Goal: Check status: Check status

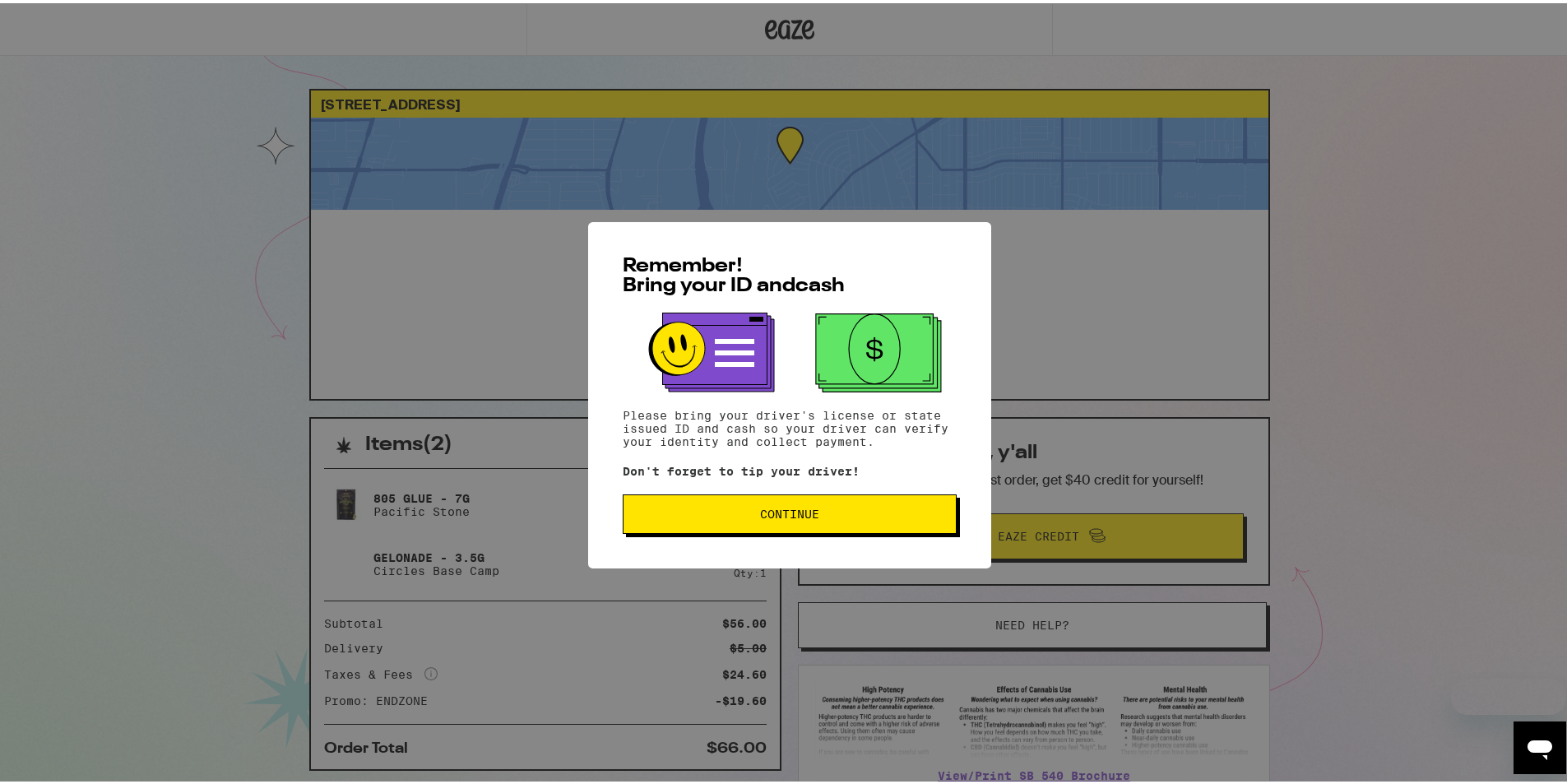
click at [815, 509] on span "Continue" at bounding box center [790, 510] width 306 height 12
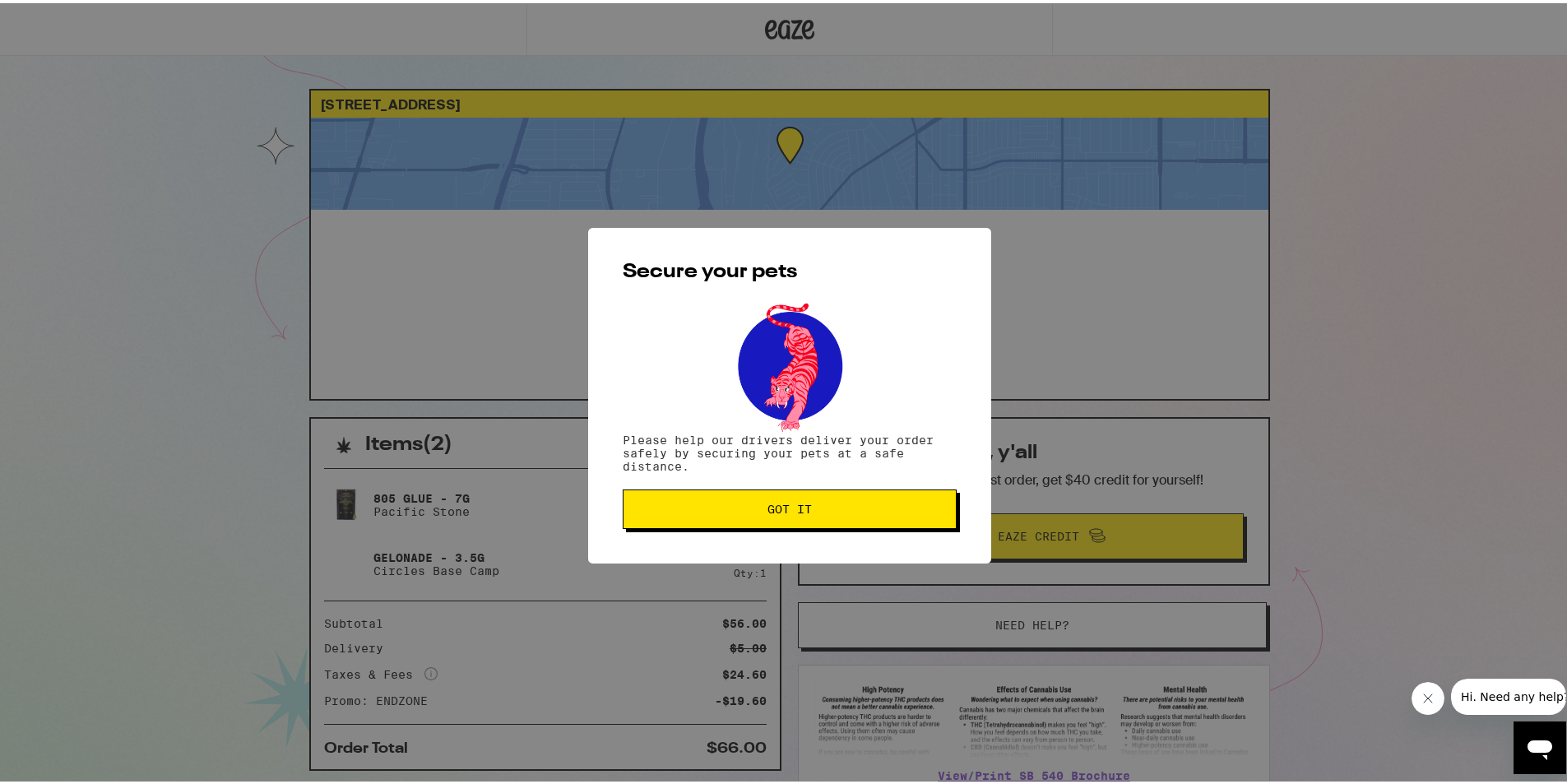
click at [815, 509] on span "Got it" at bounding box center [790, 505] width 306 height 12
click at [825, 514] on button "Got it" at bounding box center [790, 506] width 334 height 39
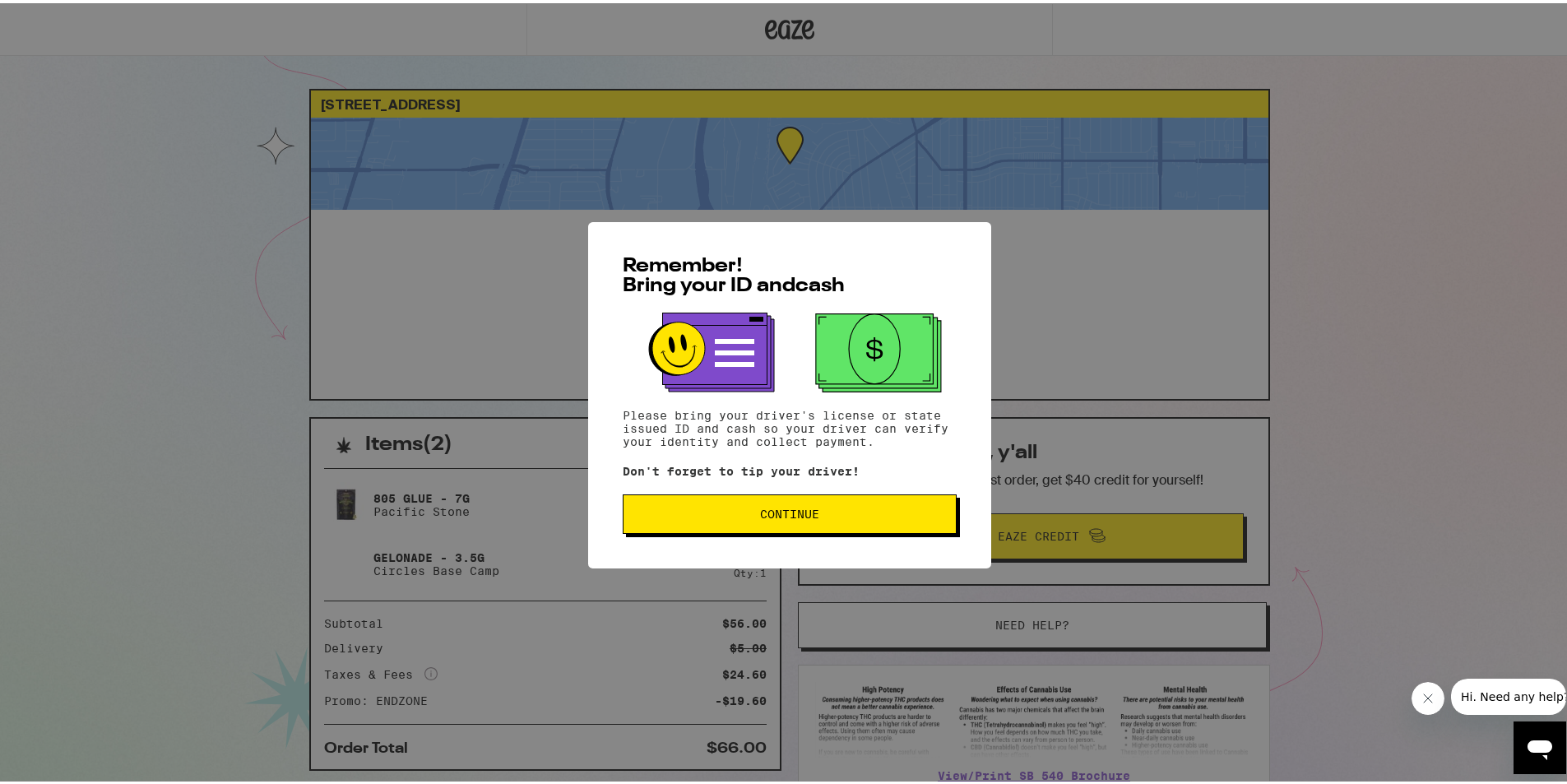
click at [876, 508] on button "Continue" at bounding box center [790, 510] width 334 height 39
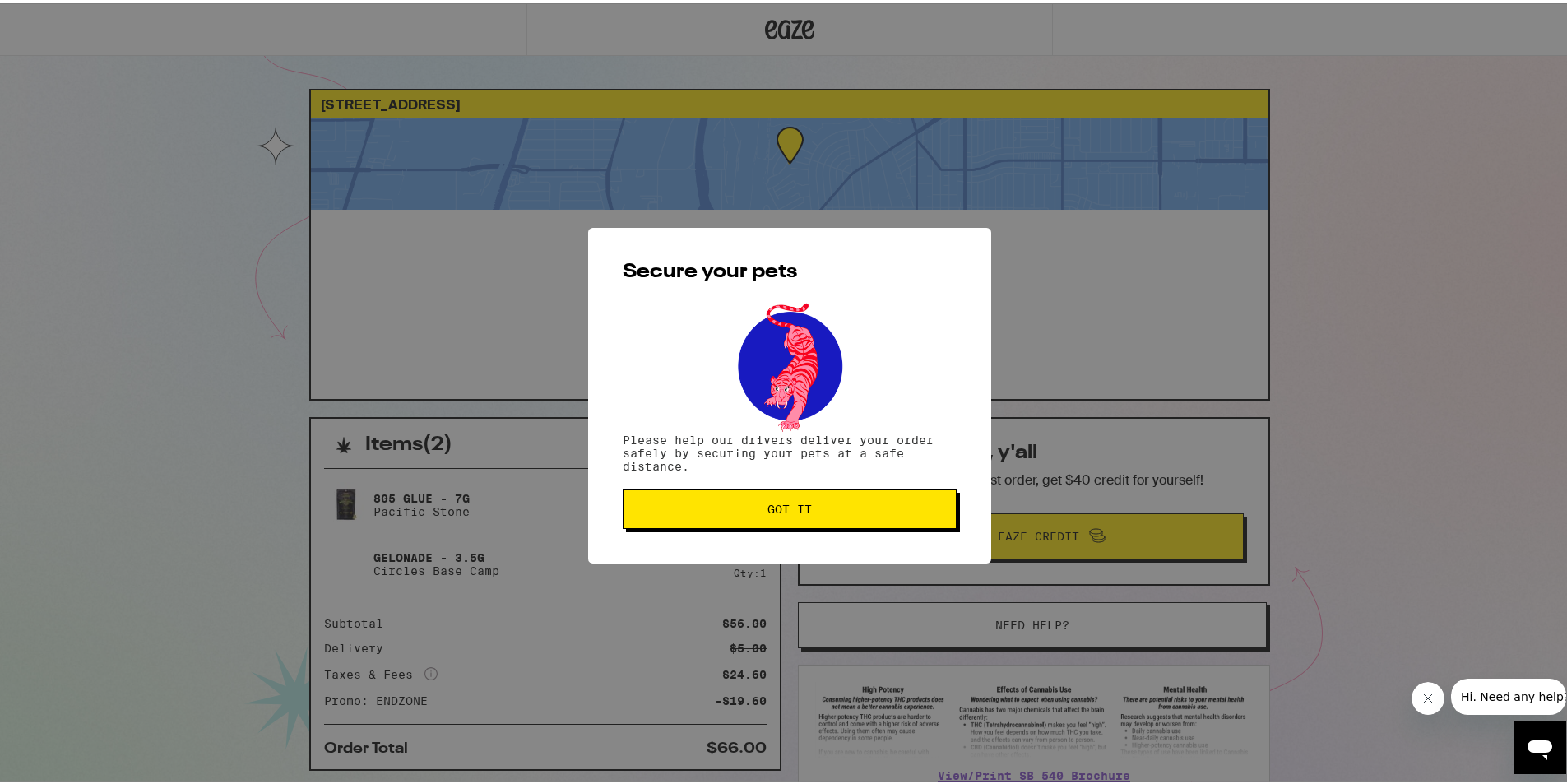
click at [870, 507] on span "Got it" at bounding box center [790, 505] width 306 height 12
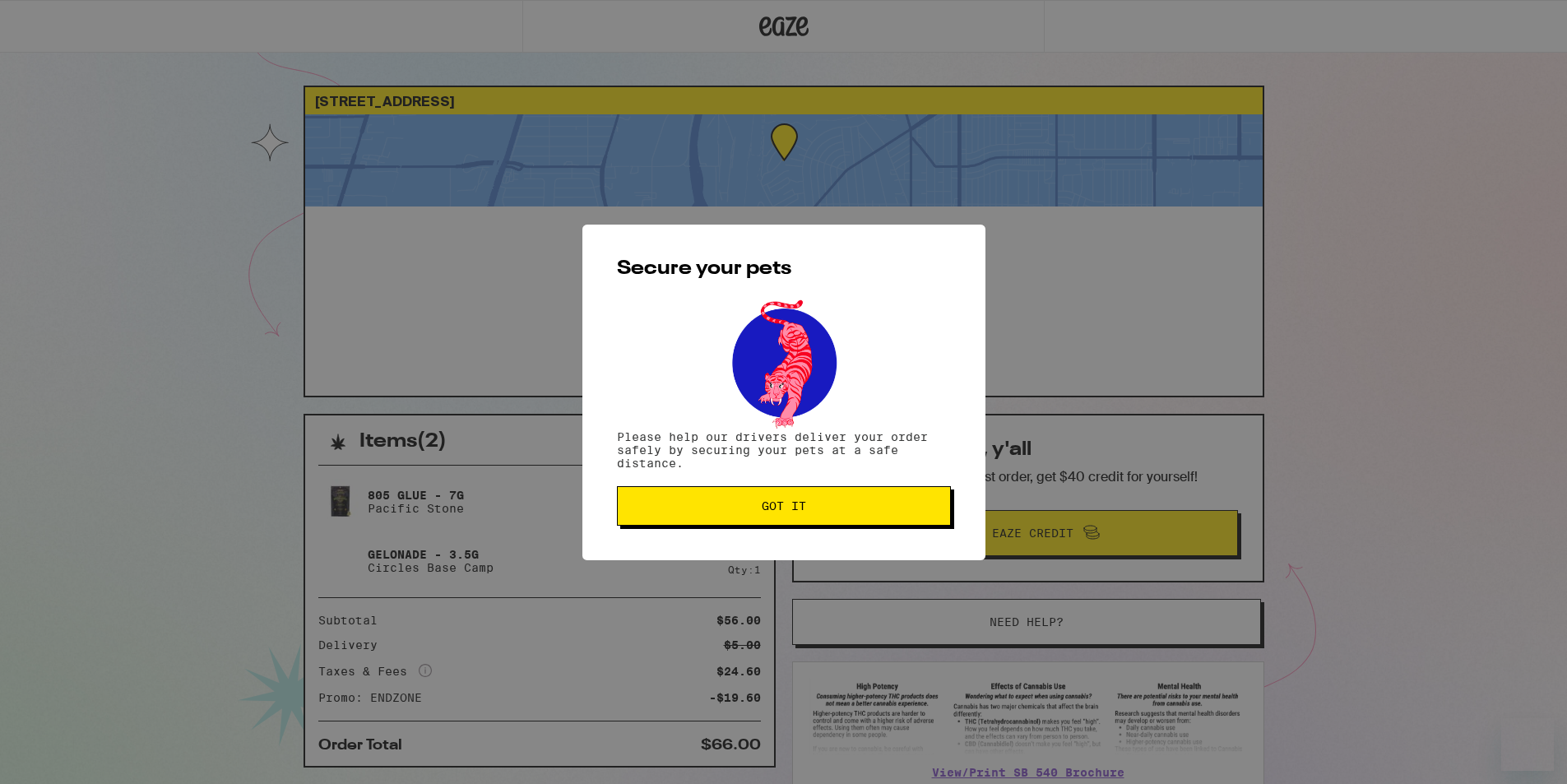
click at [843, 510] on span "Got it" at bounding box center [784, 505] width 306 height 12
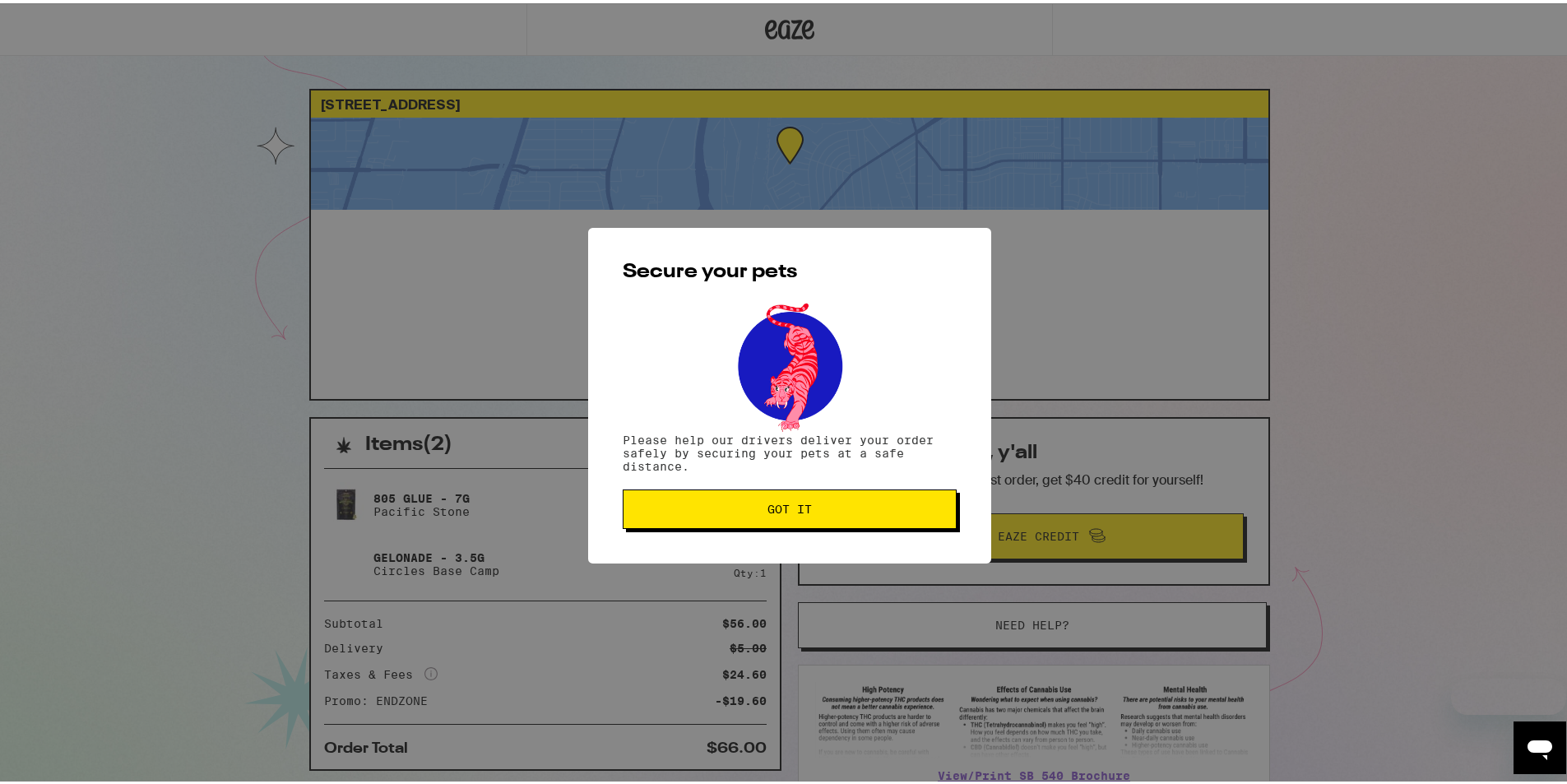
click at [889, 518] on button "Got it" at bounding box center [790, 506] width 334 height 39
click at [835, 514] on button "Got it" at bounding box center [790, 506] width 334 height 39
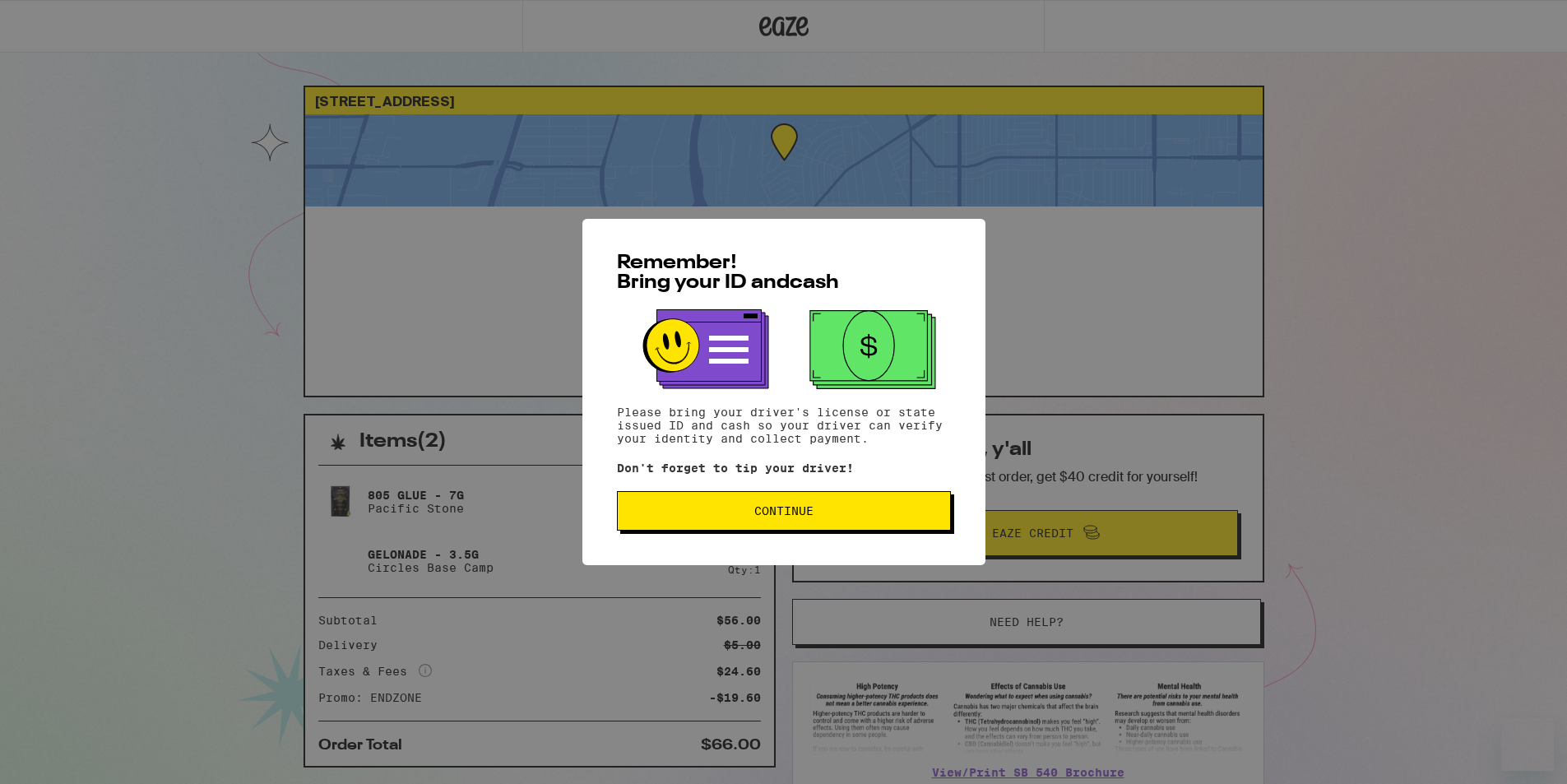
click at [861, 528] on button "Continue" at bounding box center [784, 510] width 334 height 39
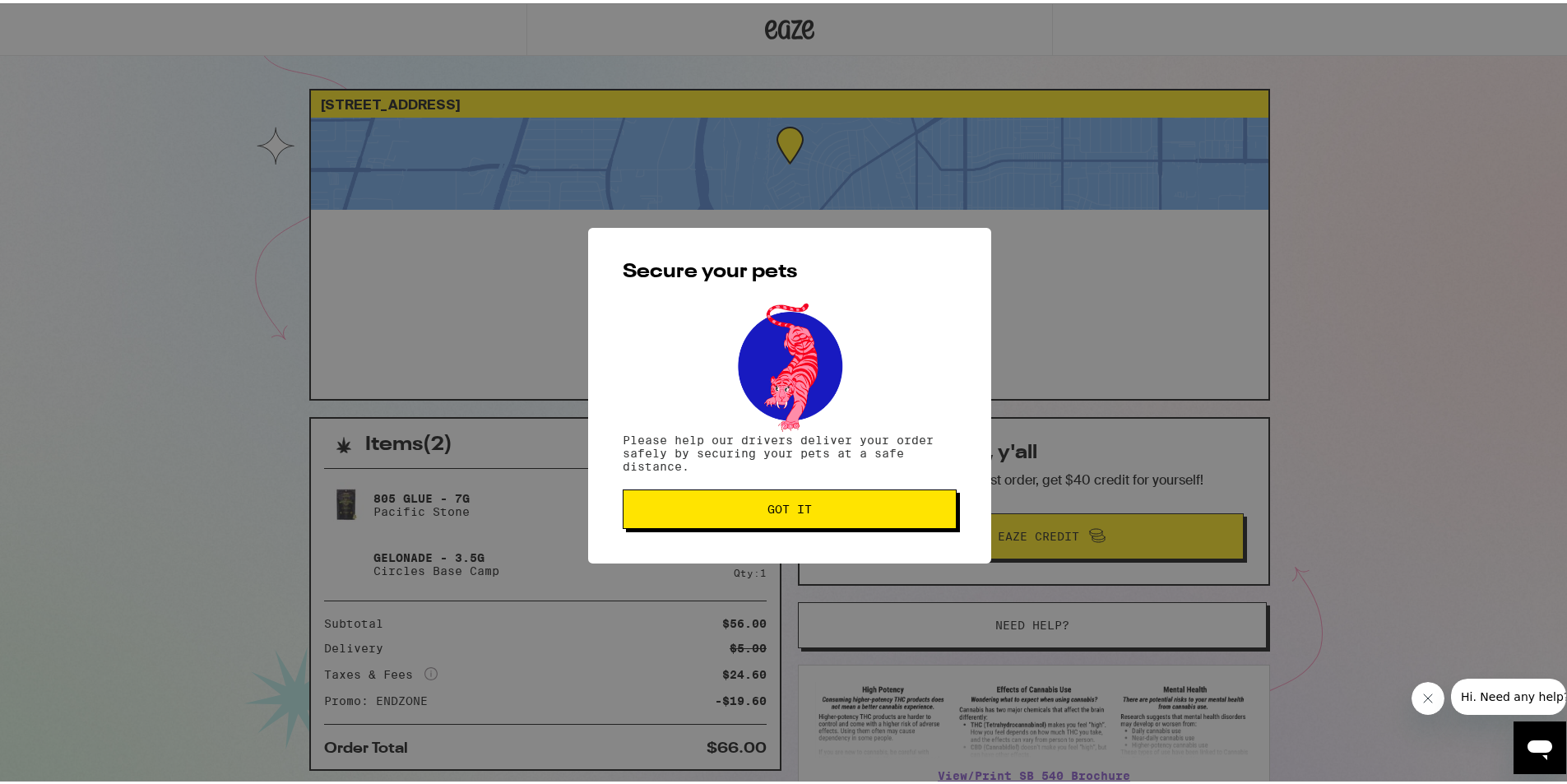
click at [863, 511] on span "Got it" at bounding box center [790, 505] width 306 height 12
